Goal: Information Seeking & Learning: Learn about a topic

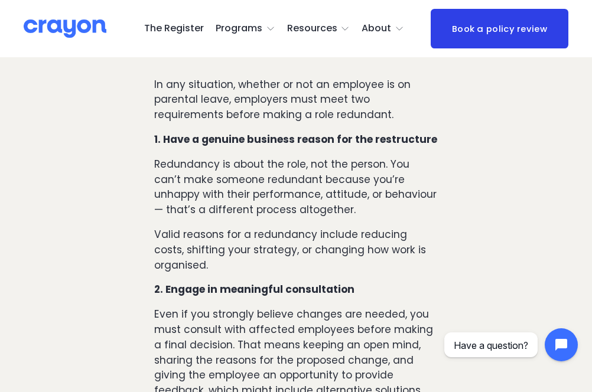
scroll to position [828, 0]
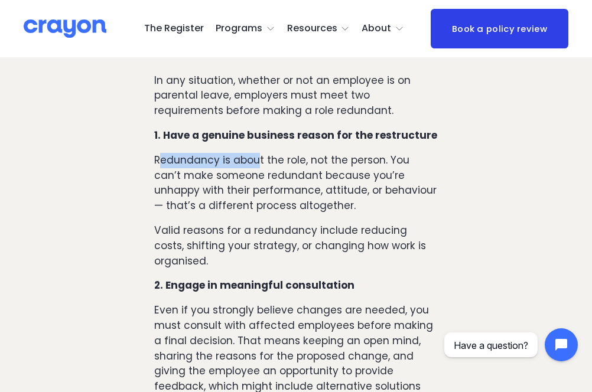
drag, startPoint x: 158, startPoint y: 147, endPoint x: 258, endPoint y: 146, distance: 99.9
click at [258, 153] on p "Redundancy is about the role, not the person. You can’t make someone redundant …" at bounding box center [295, 183] width 283 height 61
click at [309, 155] on p "Redundancy is about the role, not the person. You can’t make someone redundant …" at bounding box center [295, 183] width 283 height 61
drag, startPoint x: 167, startPoint y: 161, endPoint x: 235, endPoint y: 162, distance: 67.4
click at [235, 162] on p "Redundancy is about the role, not the person. You can’t make someone redundant …" at bounding box center [295, 183] width 283 height 61
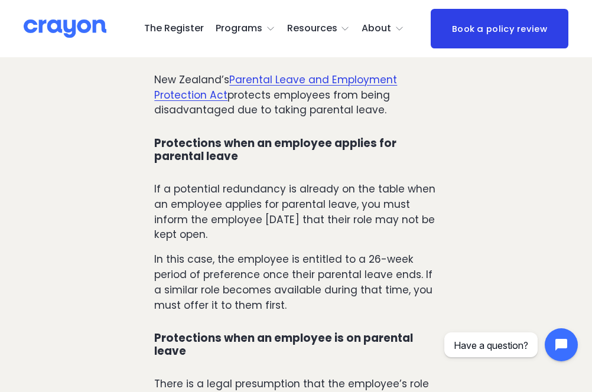
scroll to position [1300, 0]
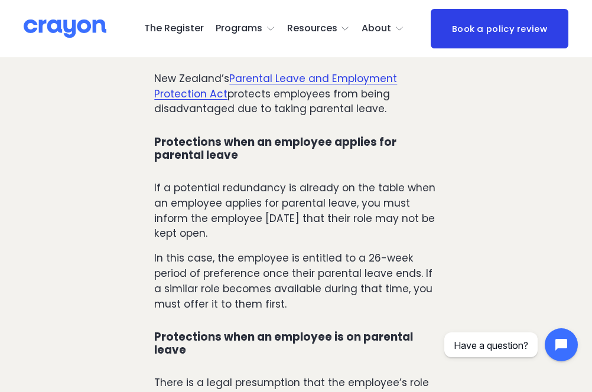
drag, startPoint x: 103, startPoint y: 179, endPoint x: 70, endPoint y: 199, distance: 38.4
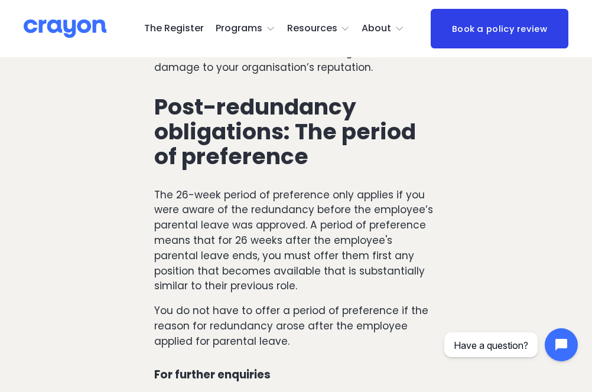
scroll to position [3487, 0]
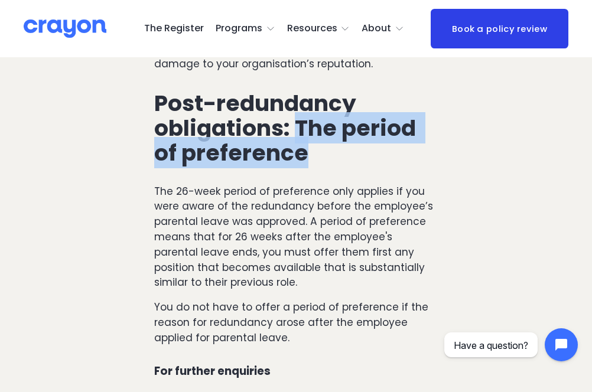
drag, startPoint x: 322, startPoint y: 129, endPoint x: 296, endPoint y: 108, distance: 33.6
click at [296, 108] on h2 "Post-redundancy obligations: The period of preference" at bounding box center [295, 128] width 283 height 74
copy h2 "The period of preference"
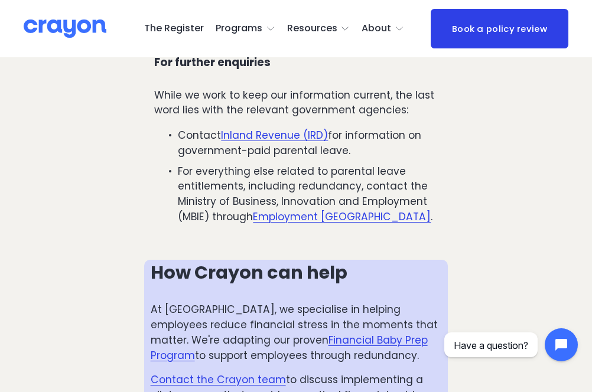
scroll to position [3960, 0]
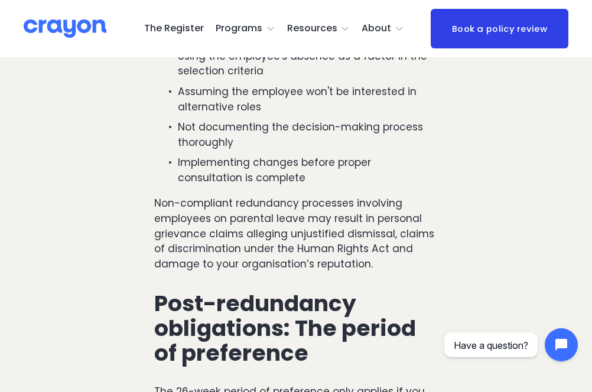
scroll to position [3325, 0]
